Goal: Check status: Check status

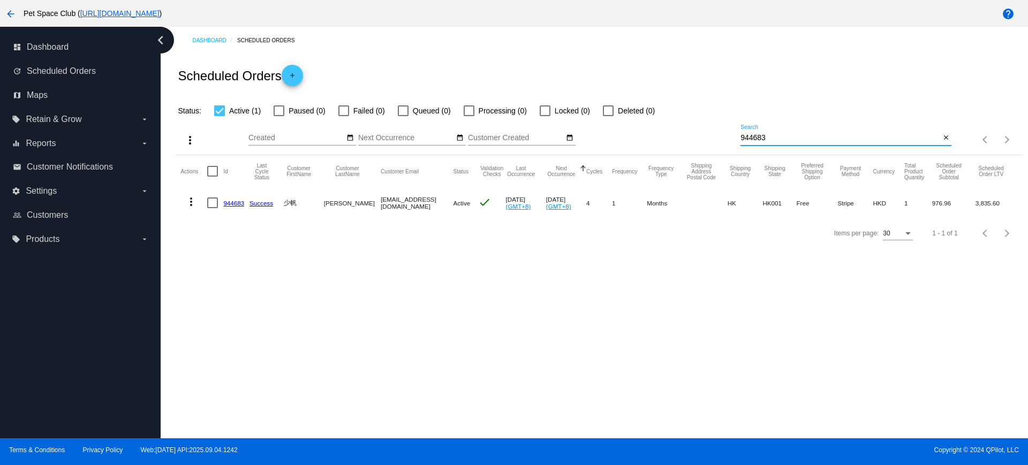
click at [169, 254] on div "Dashboard Scheduled Orders Scheduled Orders add Status: Active (1) Paused (0) F…" at bounding box center [594, 233] width 867 height 412
drag, startPoint x: 784, startPoint y: 136, endPoint x: 699, endPoint y: 135, distance: 84.6
click at [699, 135] on div "more_vert Sep Jan Feb Mar [DATE]" at bounding box center [598, 136] width 846 height 38
paste input "801232"
type input "801232"
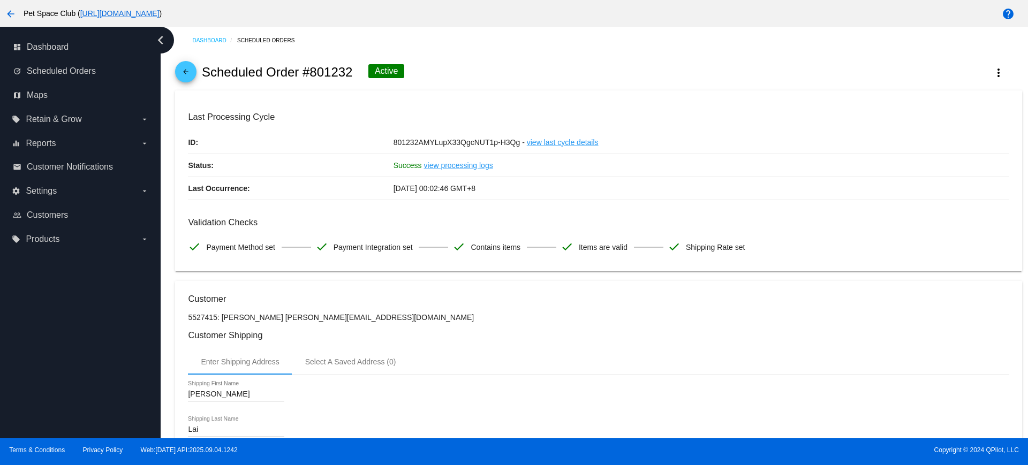
drag, startPoint x: 139, startPoint y: 305, endPoint x: 174, endPoint y: 307, distance: 35.9
click at [139, 305] on div "dashboard Dashboard update Scheduled Orders map Maps local_offer Retain & Grow …" at bounding box center [80, 233] width 161 height 412
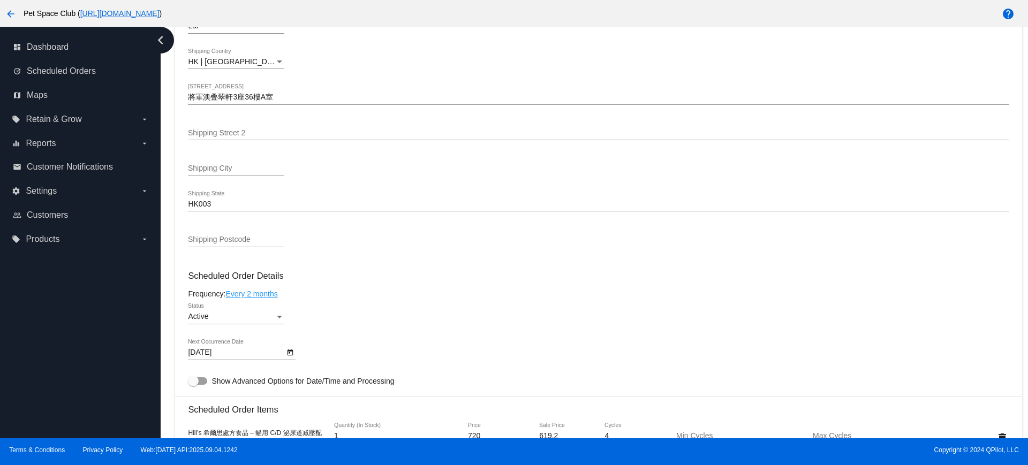
scroll to position [468, 0]
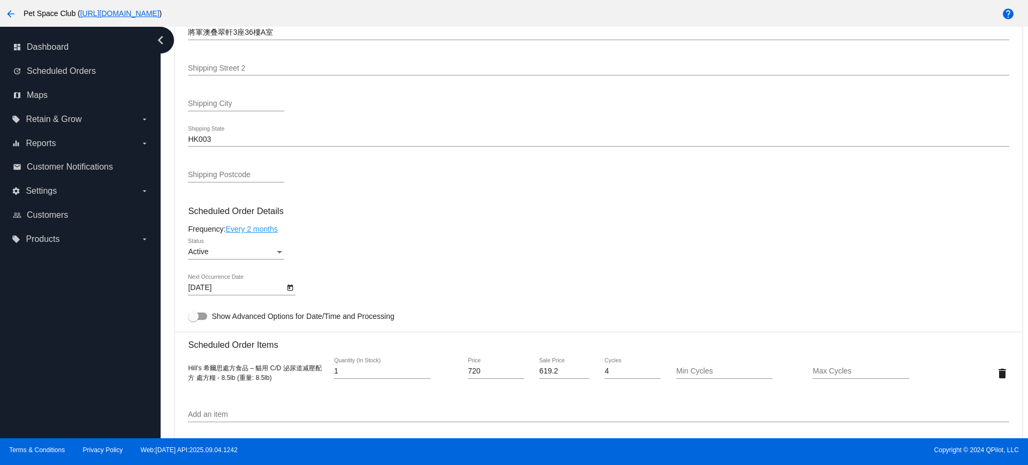
click at [290, 288] on icon "Open calendar" at bounding box center [290, 288] width 6 height 6
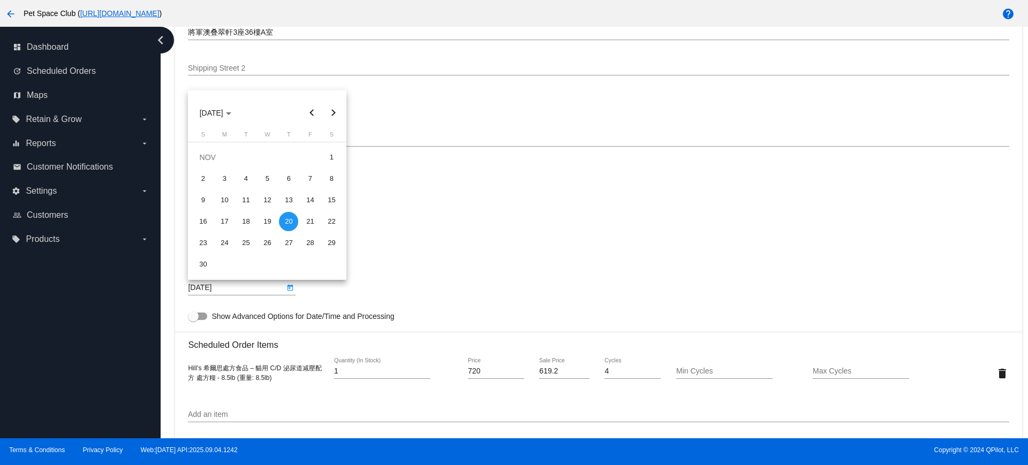
click at [334, 109] on button "Next month" at bounding box center [332, 112] width 21 height 21
click at [306, 222] on div "20" at bounding box center [309, 221] width 19 height 19
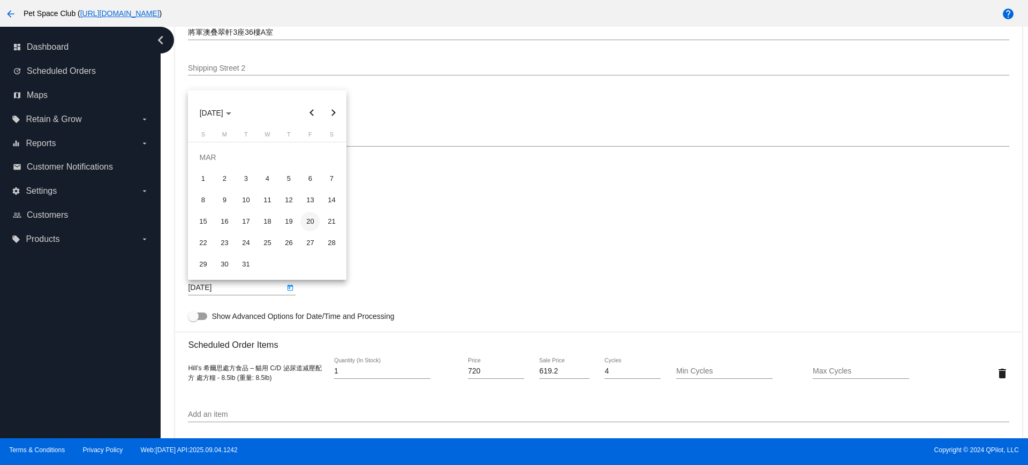
type input "3/20/2026"
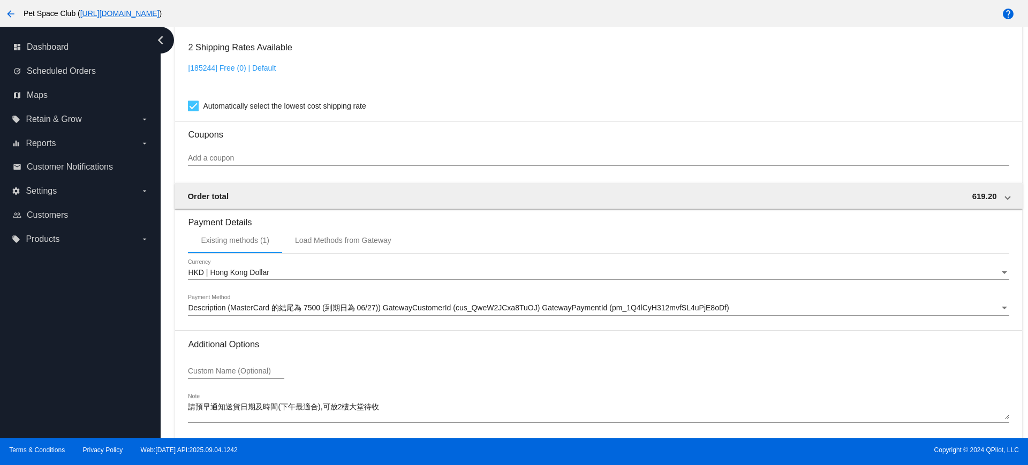
scroll to position [913, 0]
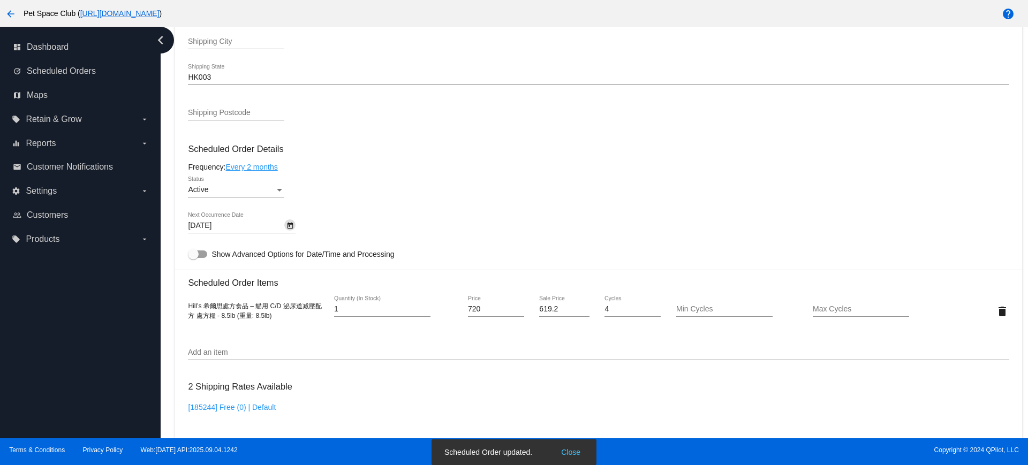
scroll to position [512, 0]
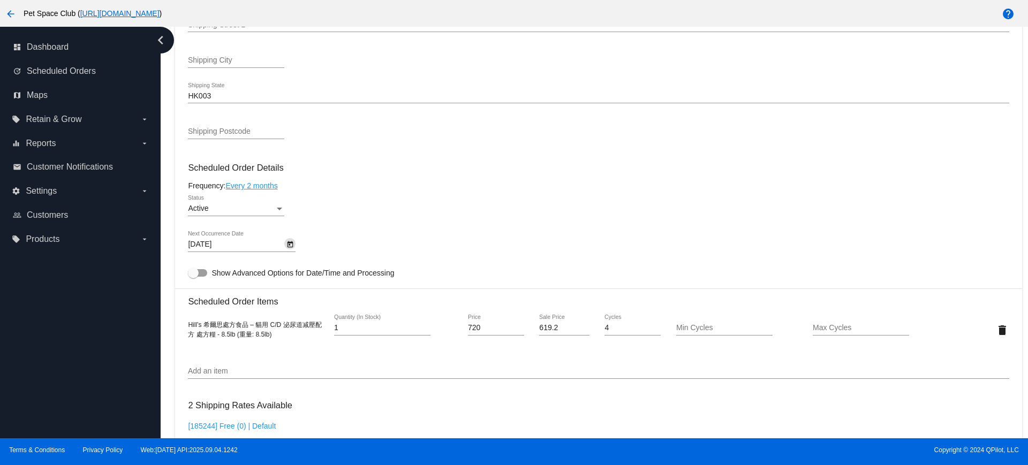
click at [144, 386] on div "dashboard Dashboard update Scheduled Orders map Maps local_offer Retain & Grow …" at bounding box center [80, 233] width 161 height 412
